Goal: Information Seeking & Learning: Learn about a topic

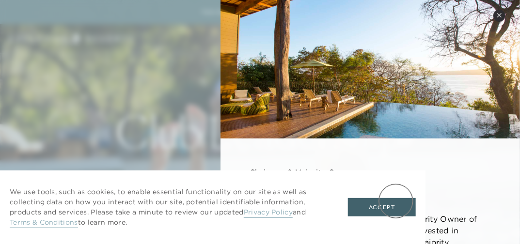
click at [396, 201] on button "Accept" at bounding box center [382, 207] width 68 height 18
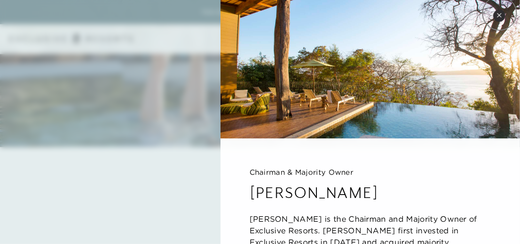
click at [500, 13] on icon at bounding box center [499, 15] width 5 height 5
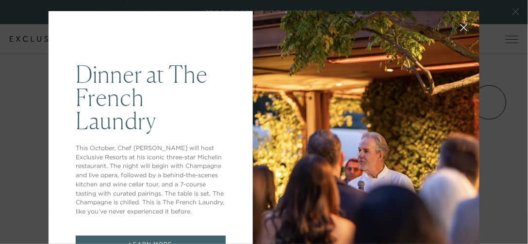
click at [460, 29] on icon at bounding box center [463, 27] width 7 height 7
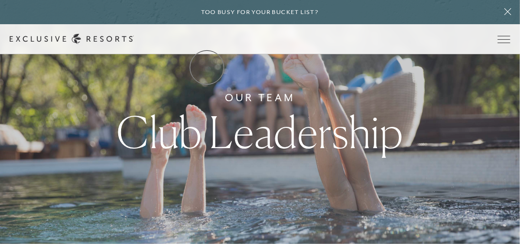
click at [0, 0] on link "The Collection" at bounding box center [0, 0] width 0 height 0
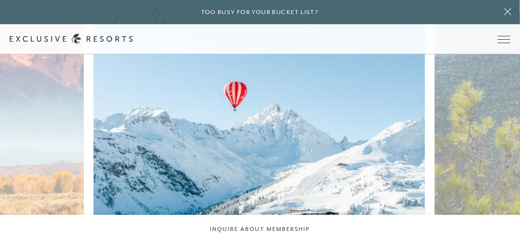
scroll to position [485, 0]
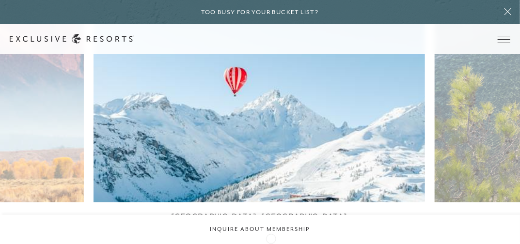
click at [271, 244] on icon at bounding box center [273, 248] width 20 height 4
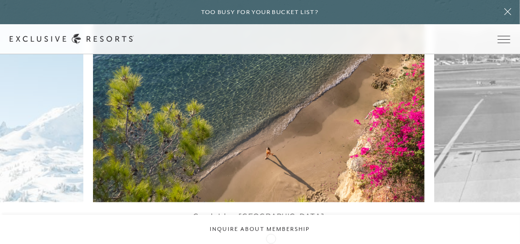
click at [271, 244] on icon at bounding box center [273, 248] width 20 height 4
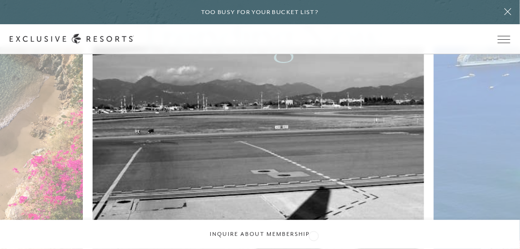
scroll to position [490, 0]
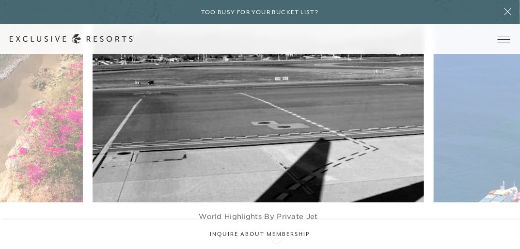
click at [276, 244] on icon at bounding box center [273, 248] width 20 height 4
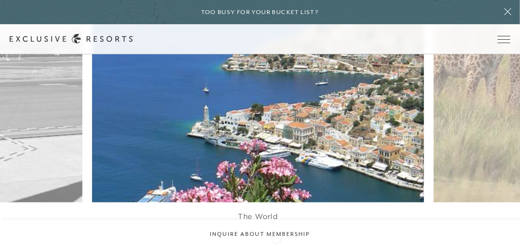
click at [276, 244] on icon at bounding box center [273, 248] width 20 height 4
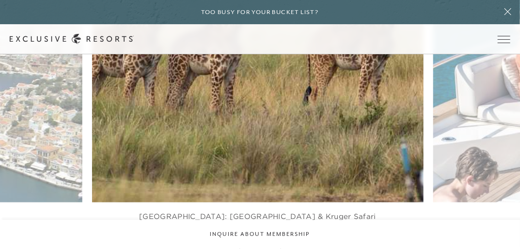
click at [276, 244] on icon at bounding box center [273, 248] width 20 height 4
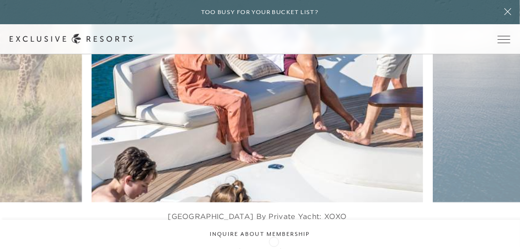
click at [274, 241] on div at bounding box center [273, 248] width 20 height 15
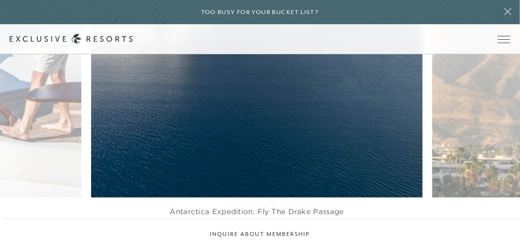
scroll to position [538, 0]
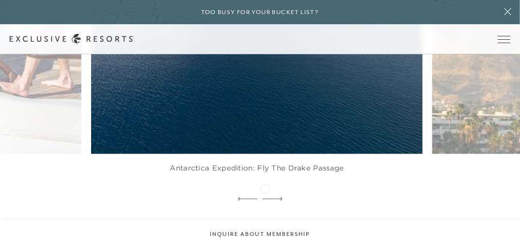
click at [265, 198] on icon at bounding box center [273, 199] width 20 height 3
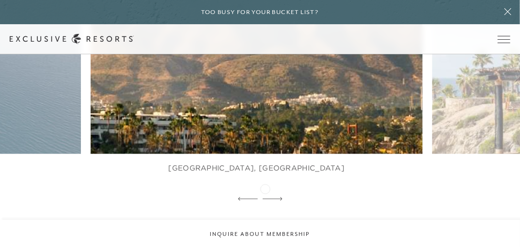
click at [265, 198] on icon at bounding box center [273, 199] width 20 height 3
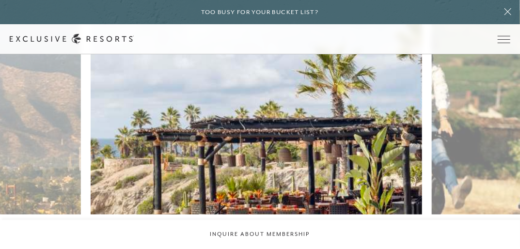
scroll to position [490, 0]
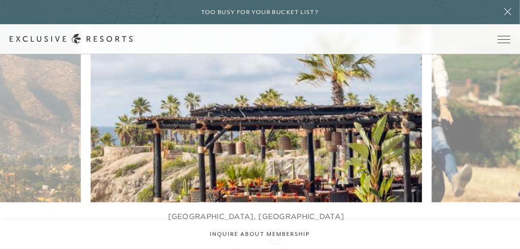
click at [275, 244] on icon at bounding box center [273, 248] width 20 height 4
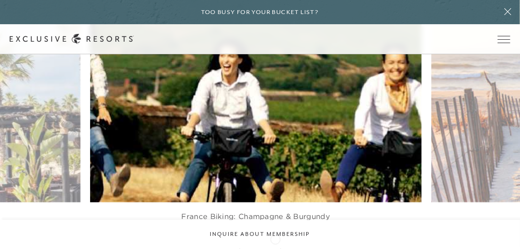
click at [275, 244] on icon at bounding box center [273, 248] width 20 height 4
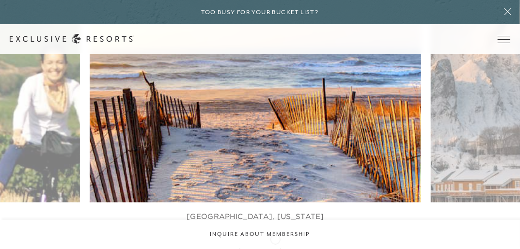
click at [275, 244] on icon at bounding box center [273, 248] width 20 height 4
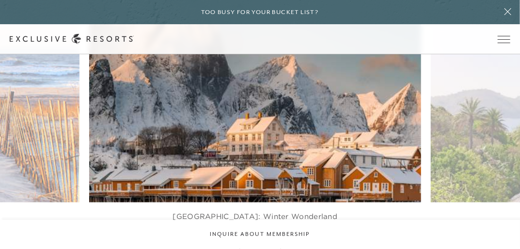
click at [275, 244] on icon at bounding box center [273, 248] width 20 height 4
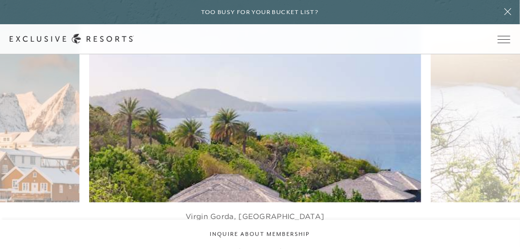
click at [275, 244] on icon at bounding box center [273, 248] width 20 height 4
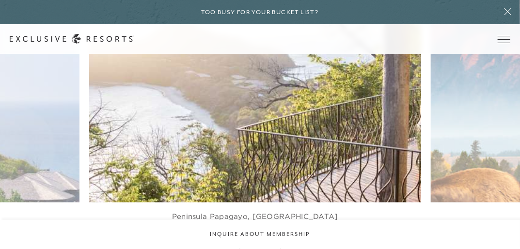
click at [275, 244] on icon at bounding box center [273, 248] width 20 height 4
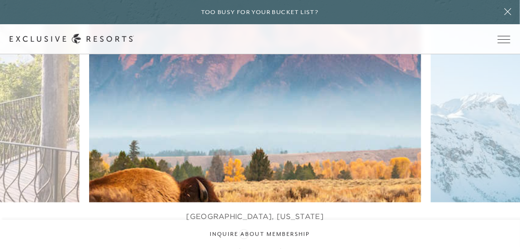
click at [244, 241] on div at bounding box center [248, 248] width 20 height 15
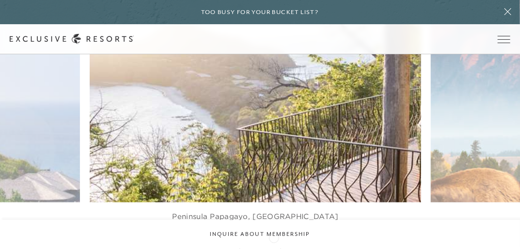
click at [274, 244] on icon at bounding box center [273, 248] width 20 height 4
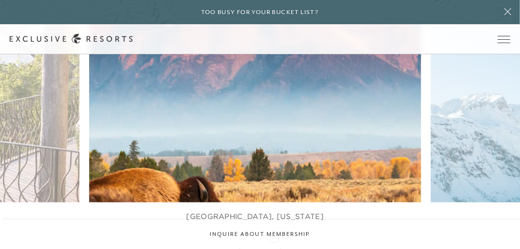
click at [274, 244] on icon at bounding box center [273, 248] width 20 height 4
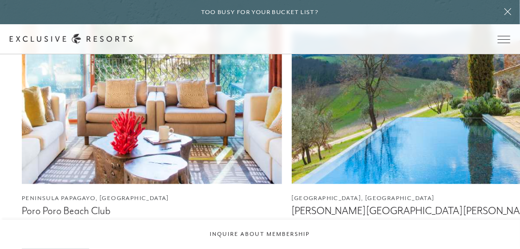
scroll to position [1314, 0]
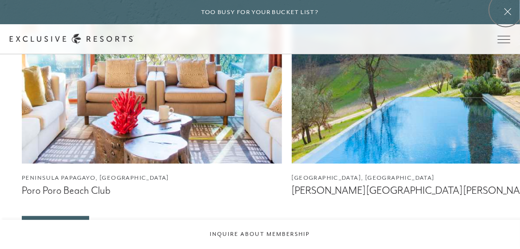
click at [506, 10] on icon at bounding box center [508, 11] width 7 height 7
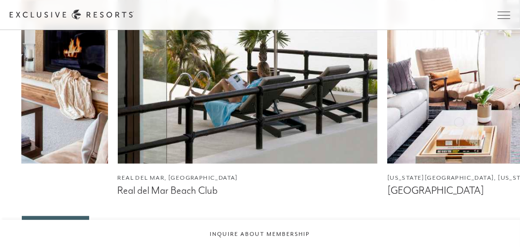
click at [387, 104] on img at bounding box center [517, 42] width 260 height 242
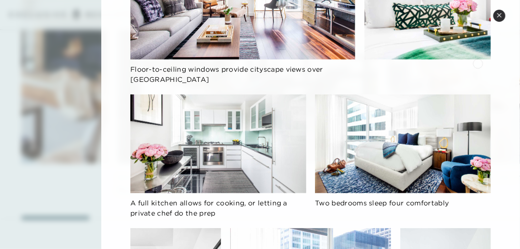
scroll to position [0, 0]
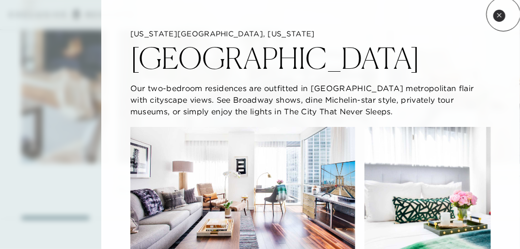
click at [504, 14] on button "Close quickview" at bounding box center [500, 16] width 12 height 12
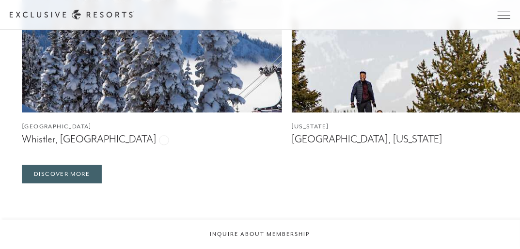
scroll to position [1848, 0]
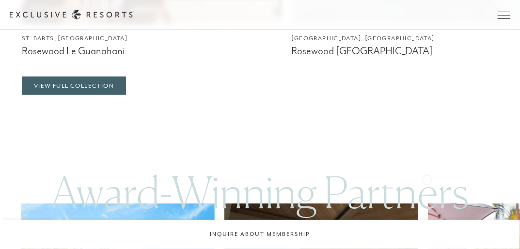
scroll to position [2703, 0]
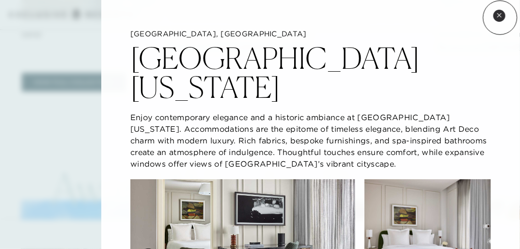
click at [500, 17] on icon at bounding box center [499, 15] width 5 height 5
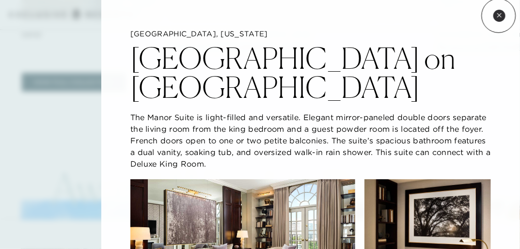
click at [499, 16] on icon at bounding box center [500, 15] width 4 height 4
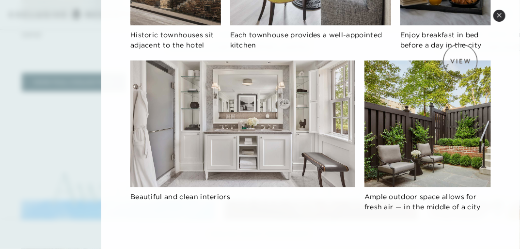
scroll to position [356, 0]
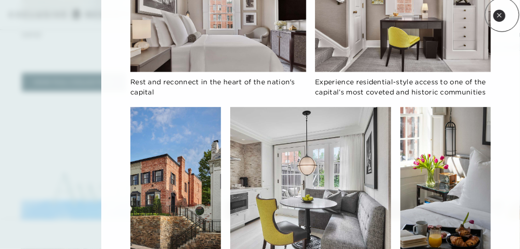
click at [502, 15] on button "Close quickview" at bounding box center [500, 16] width 12 height 12
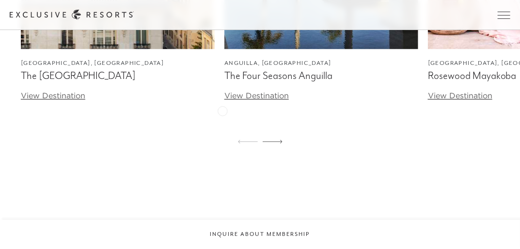
scroll to position [3140, 0]
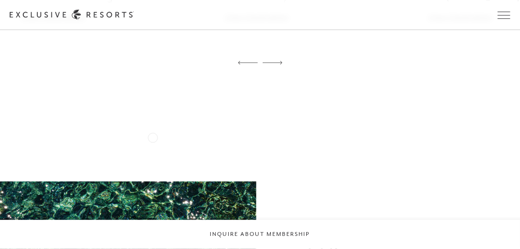
scroll to position [3188, 0]
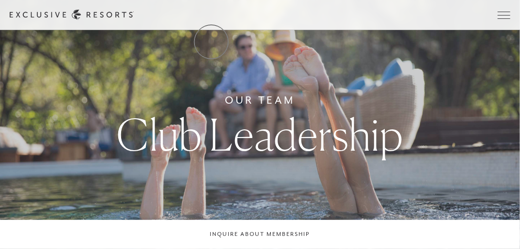
click at [0, 0] on link "The Collection" at bounding box center [0, 0] width 0 height 0
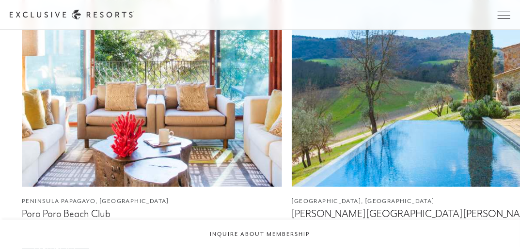
scroll to position [1309, 0]
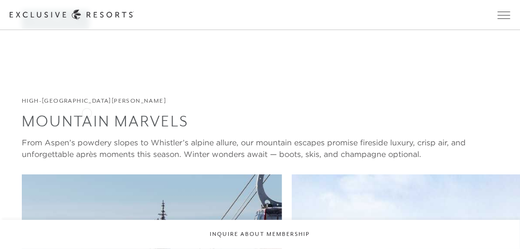
scroll to position [1455, 0]
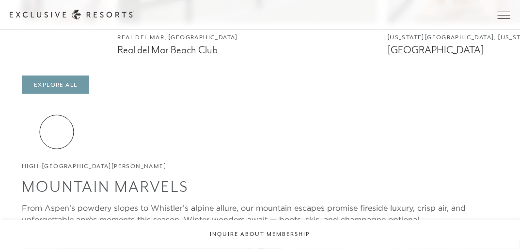
click at [57, 94] on link "Explore All" at bounding box center [55, 85] width 67 height 18
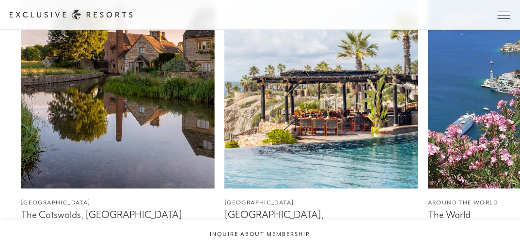
scroll to position [533, 0]
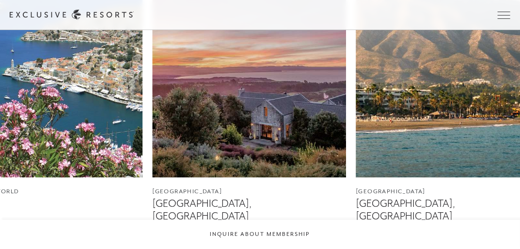
click at [16, 168] on img at bounding box center [46, 57] width 194 height 242
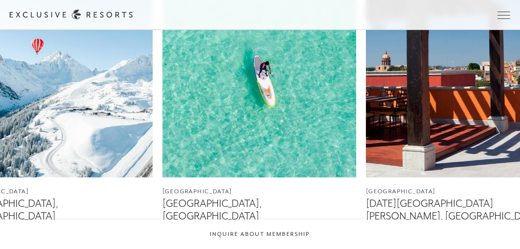
click at [16, 173] on img at bounding box center [56, 57] width 194 height 242
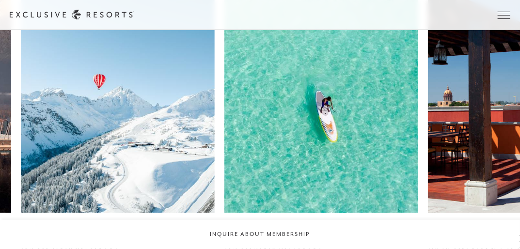
scroll to position [485, 0]
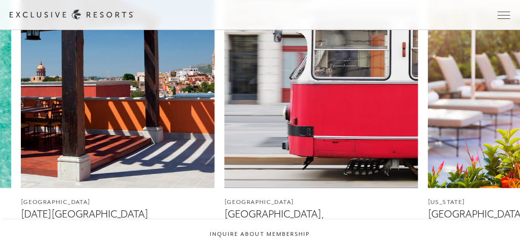
scroll to position [533, 0]
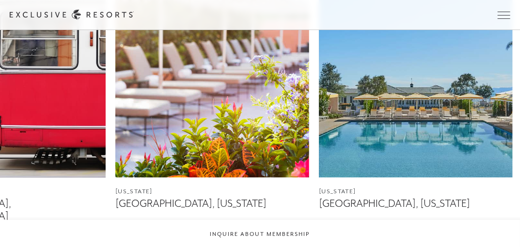
click at [80, 140] on img at bounding box center [9, 57] width 194 height 242
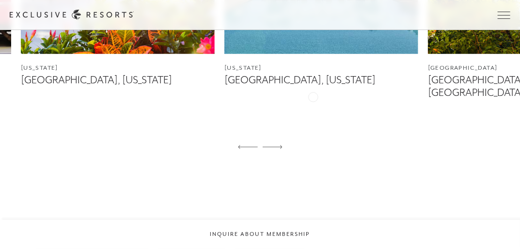
scroll to position [679, 0]
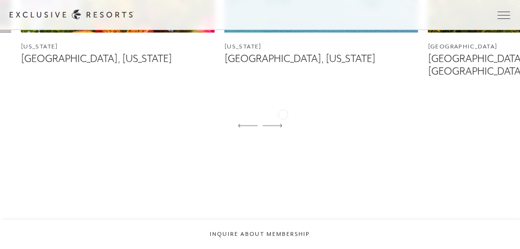
click at [272, 124] on icon at bounding box center [273, 126] width 20 height 4
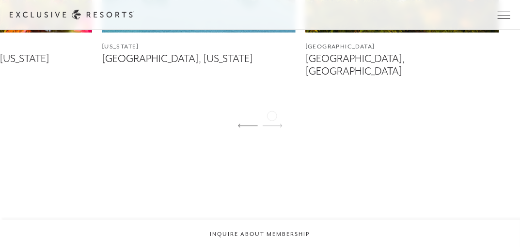
click at [272, 124] on icon at bounding box center [273, 126] width 20 height 4
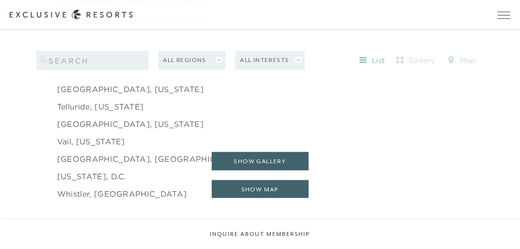
scroll to position [1552, 0]
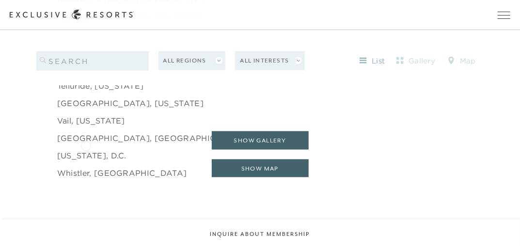
click at [86, 150] on link "[US_STATE], D.C." at bounding box center [91, 156] width 69 height 12
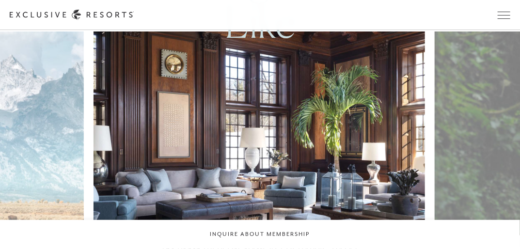
scroll to position [1600, 0]
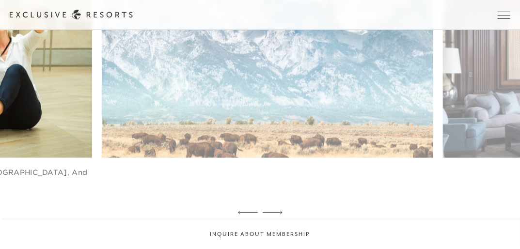
click at [383, 145] on img at bounding box center [278, 56] width 365 height 225
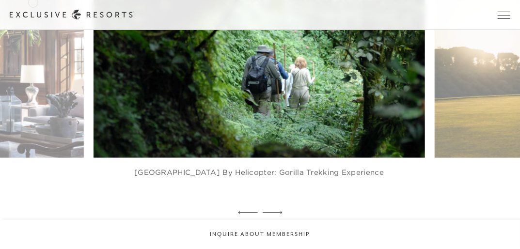
scroll to position [1552, 0]
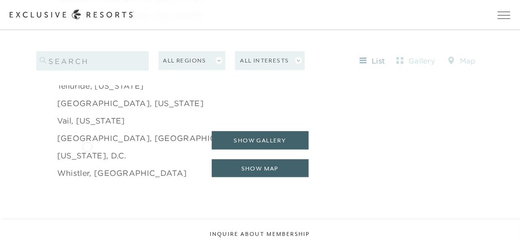
click at [87, 150] on link "[US_STATE], D.C." at bounding box center [91, 156] width 69 height 12
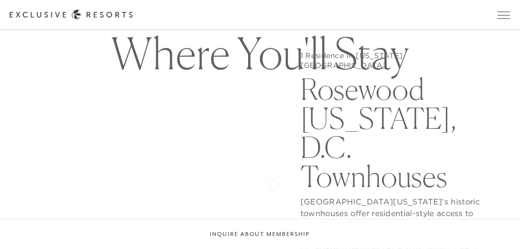
scroll to position [727, 0]
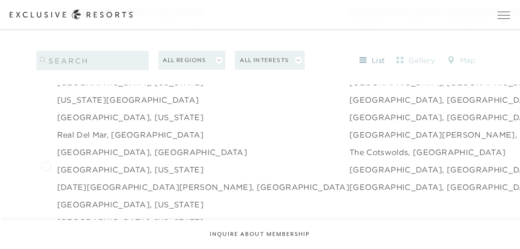
scroll to position [1358, 0]
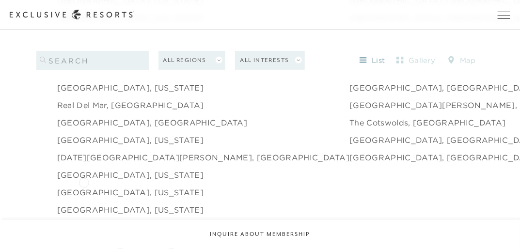
click at [84, 187] on link "[GEOGRAPHIC_DATA], [US_STATE]" at bounding box center [130, 193] width 146 height 12
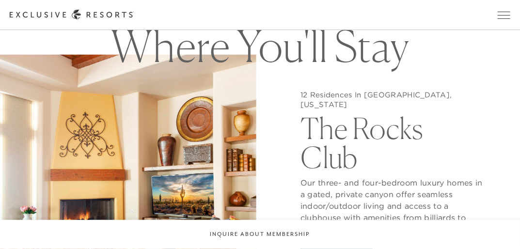
scroll to position [727, 0]
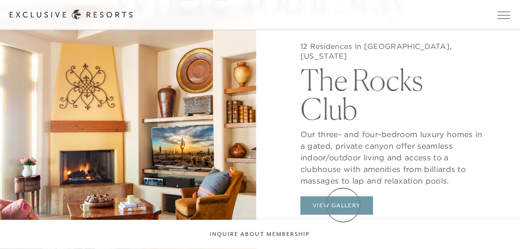
click at [343, 205] on button "View Gallery" at bounding box center [337, 205] width 73 height 18
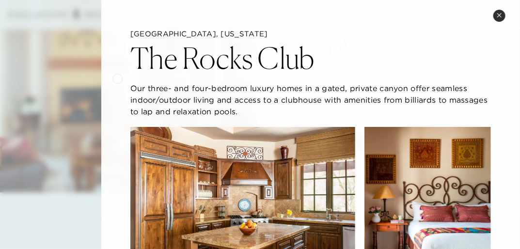
scroll to position [776, 0]
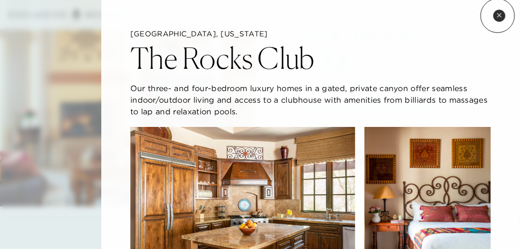
click at [498, 16] on icon at bounding box center [499, 15] width 5 height 5
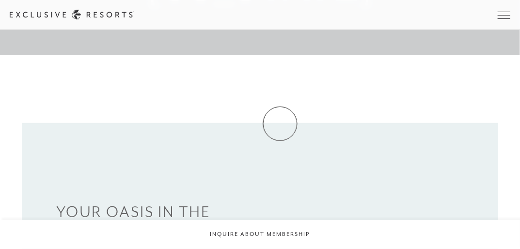
scroll to position [0, 0]
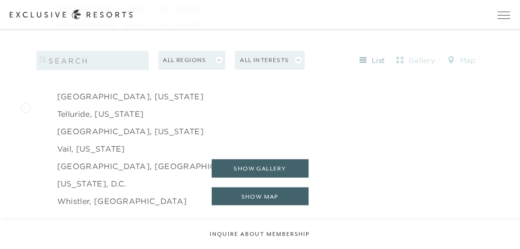
scroll to position [1552, 0]
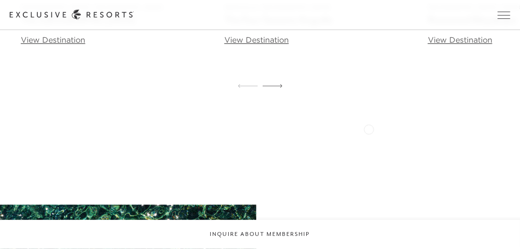
scroll to position [3140, 0]
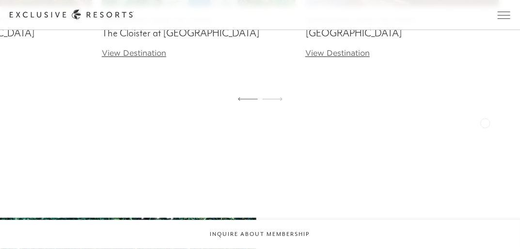
drag, startPoint x: 98, startPoint y: 88, endPoint x: 97, endPoint y: 109, distance: 21.3
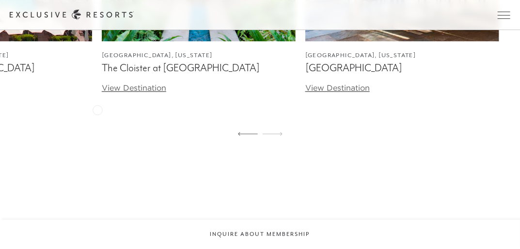
scroll to position [3091, 0]
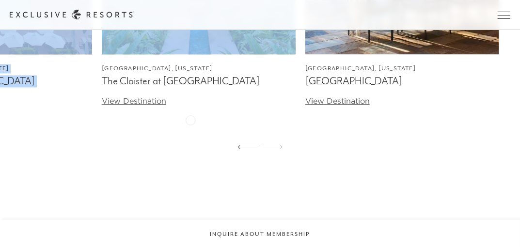
drag, startPoint x: 102, startPoint y: 112, endPoint x: 193, endPoint y: 119, distance: 91.5
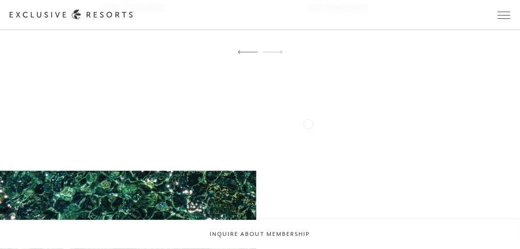
scroll to position [3188, 0]
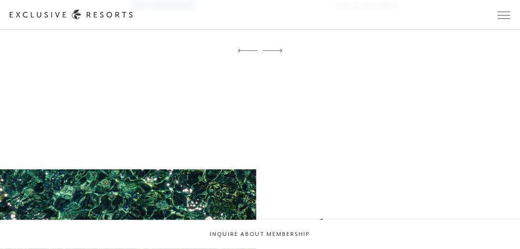
click at [80, 10] on figcaption "View Destination" at bounding box center [62, 5] width 194 height 12
click at [273, 63] on div at bounding box center [273, 50] width 20 height 23
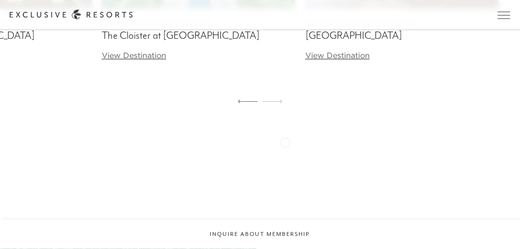
scroll to position [3151, 0]
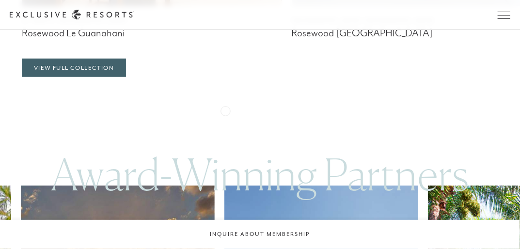
scroll to position [2715, 0]
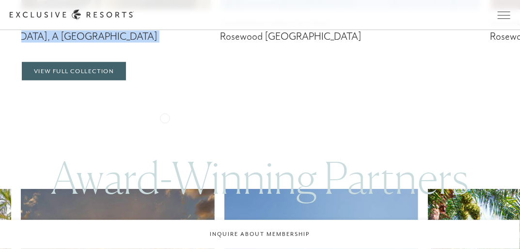
drag, startPoint x: 429, startPoint y: 130, endPoint x: 122, endPoint y: 123, distance: 307.0
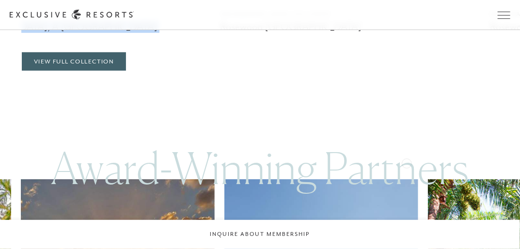
scroll to position [2666, 0]
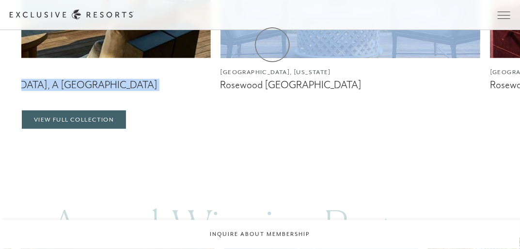
click at [0, 0] on link "Membership" at bounding box center [0, 0] width 0 height 0
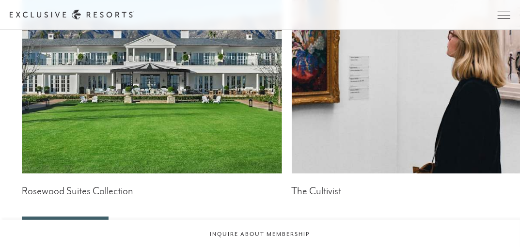
scroll to position [2328, 0]
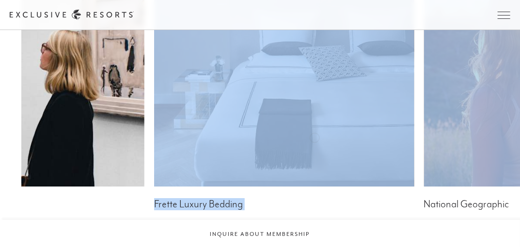
drag, startPoint x: 424, startPoint y: 123, endPoint x: 315, endPoint y: 137, distance: 110.0
click at [315, 137] on div "Rosewood Suites Collection The Cultivist Frette Luxury Bedding National Geograp…" at bounding box center [271, 77] width 499 height 266
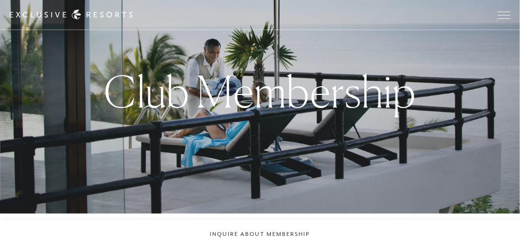
scroll to position [0, 0]
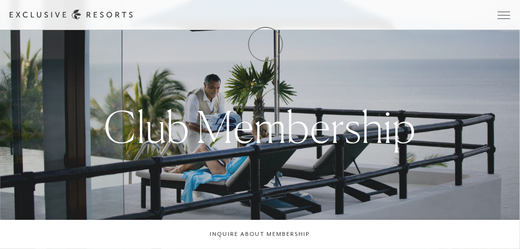
click at [0, 0] on link "Membership" at bounding box center [0, 0] width 0 height 0
